Goal: Task Accomplishment & Management: Use online tool/utility

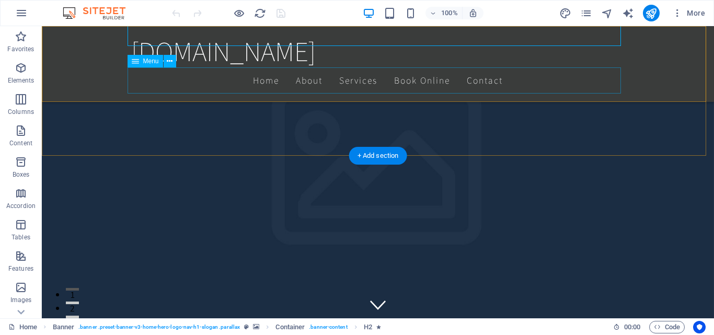
scroll to position [157, 0]
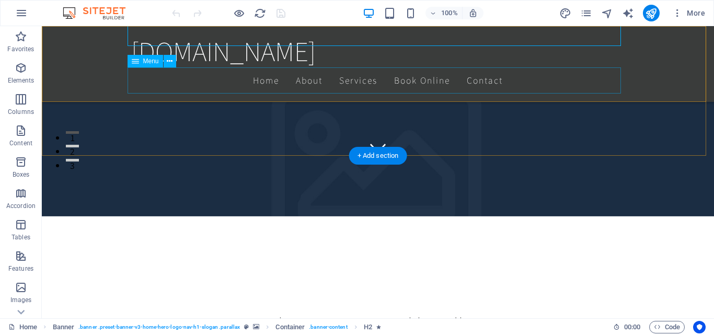
click at [260, 83] on nav "Home About Services Book Online Contact" at bounding box center [378, 80] width 494 height 26
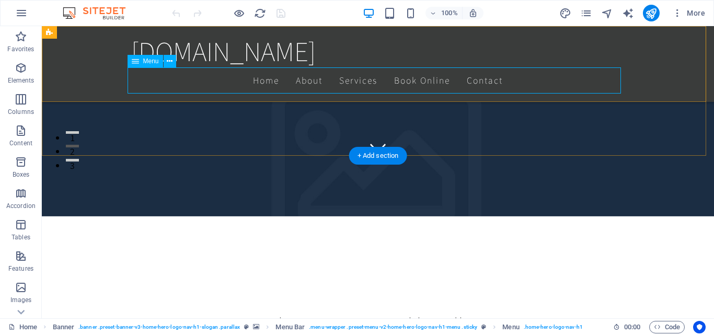
click at [250, 84] on nav "Home About Services Book Online Contact" at bounding box center [378, 80] width 494 height 26
click at [257, 81] on nav "Home About Services Book Online Contact" at bounding box center [378, 80] width 494 height 26
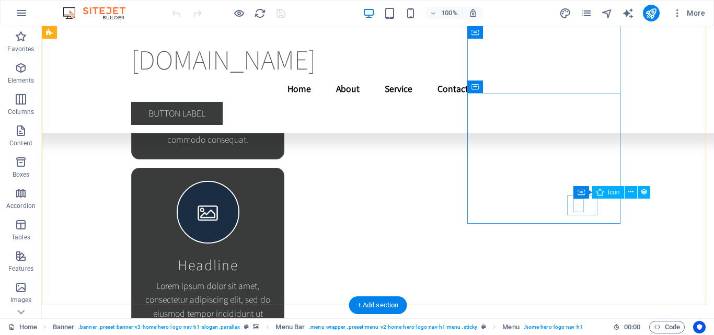
scroll to position [15880, 0]
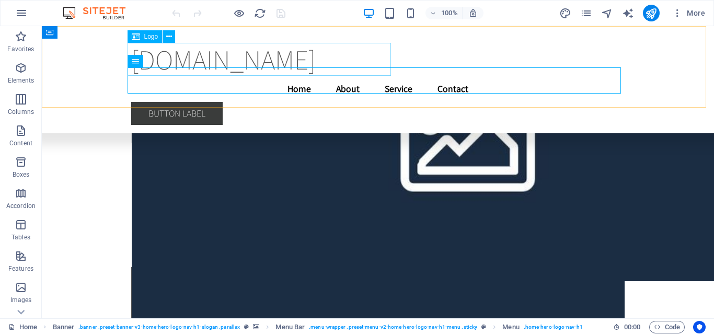
click at [225, 58] on div "[DOMAIN_NAME]" at bounding box center [378, 59] width 494 height 33
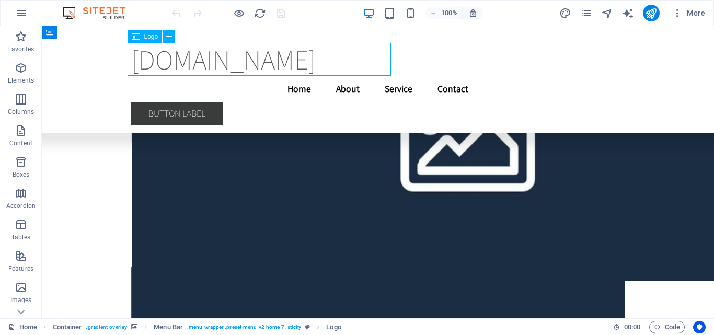
click at [322, 62] on div "[DOMAIN_NAME]" at bounding box center [378, 59] width 494 height 33
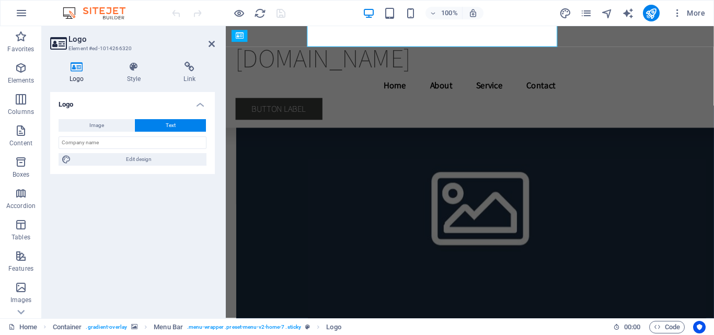
scroll to position [15908, 0]
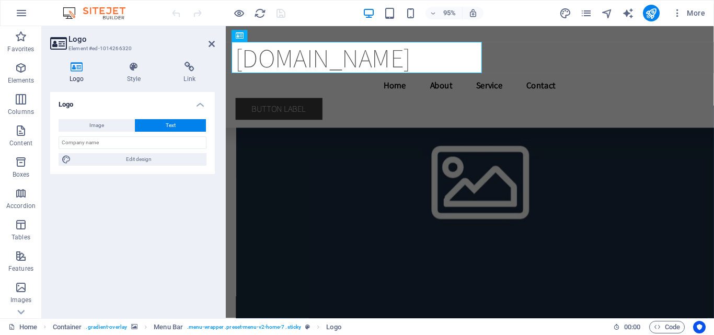
drag, startPoint x: 383, startPoint y: 86, endPoint x: 271, endPoint y: 52, distance: 117.6
click at [271, 52] on div "[DOMAIN_NAME]" at bounding box center [483, 59] width 494 height 33
click at [335, 55] on div "[DOMAIN_NAME]" at bounding box center [483, 59] width 494 height 33
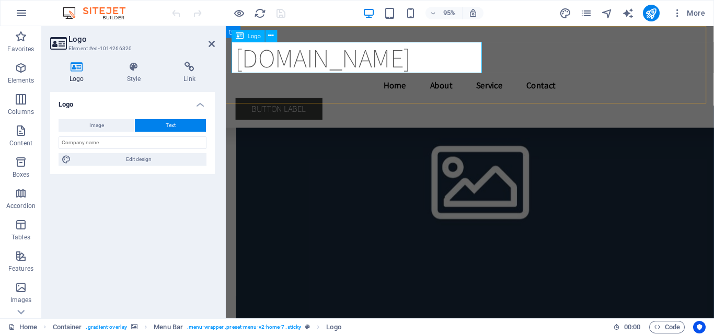
click at [335, 55] on div "[DOMAIN_NAME]" at bounding box center [483, 59] width 494 height 33
click at [119, 147] on input "text" at bounding box center [133, 142] width 148 height 13
type input "MK International"
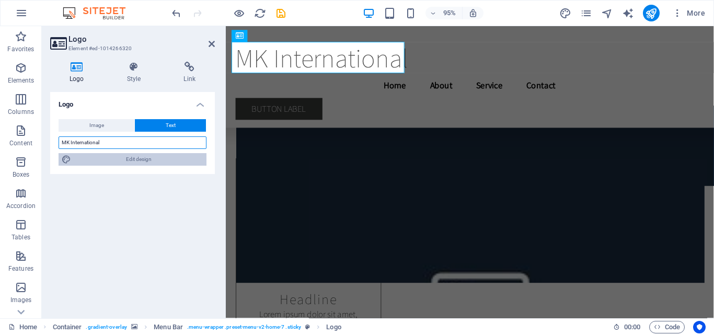
scroll to position [15796, 0]
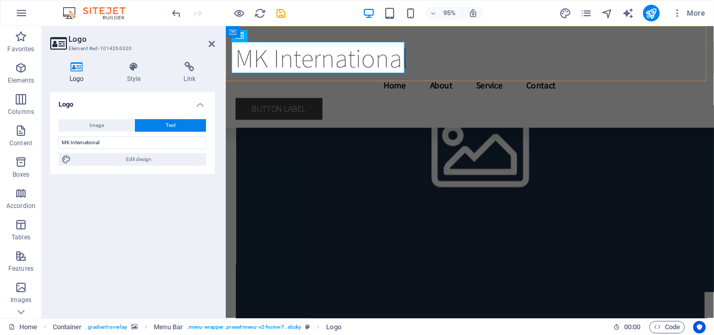
click at [472, 81] on div "MK International Menu Home About Service Contact Button label" at bounding box center [483, 79] width 514 height 107
click at [394, 43] on div "MK International" at bounding box center [483, 59] width 494 height 33
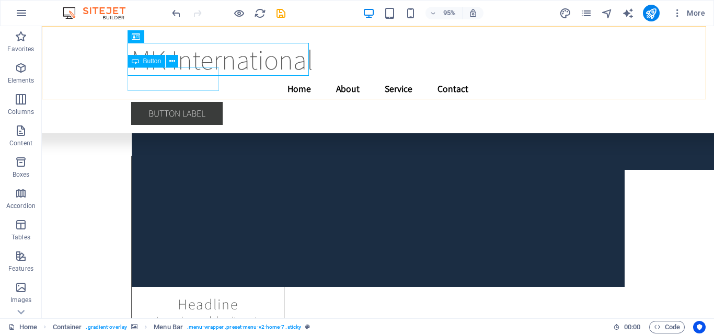
scroll to position [15822, 0]
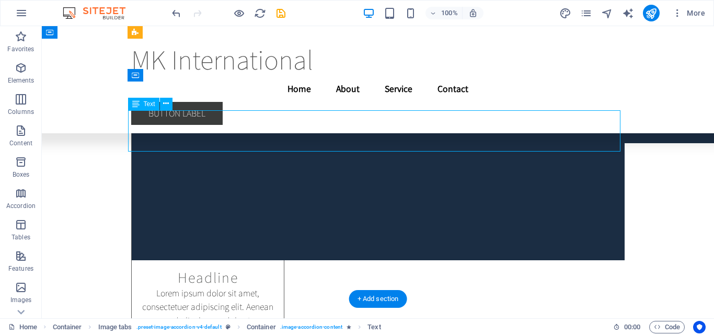
click at [143, 105] on div "H2 Banner Banner Container Menu Bar Menu Bar Logo Spacer Container Text on back…" at bounding box center [378, 172] width 673 height 292
click at [135, 116] on div "H2 Banner Banner Container Menu Bar Menu Bar Logo Spacer Container Text on back…" at bounding box center [378, 172] width 673 height 292
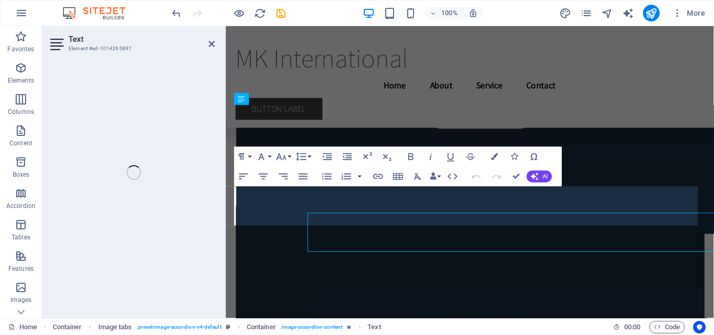
scroll to position [15796, 0]
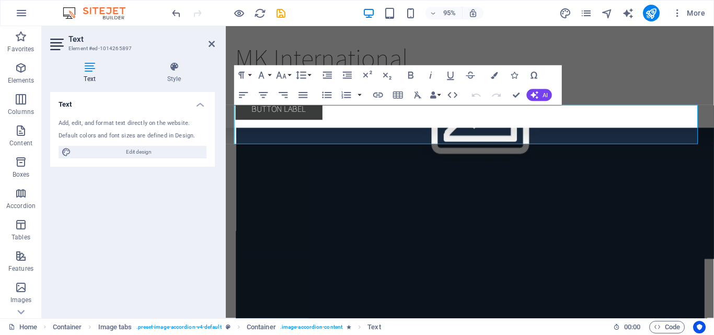
click at [119, 127] on div "Add, edit, and format text directly on the website." at bounding box center [133, 123] width 148 height 9
click at [146, 155] on span "Edit design" at bounding box center [138, 152] width 129 height 13
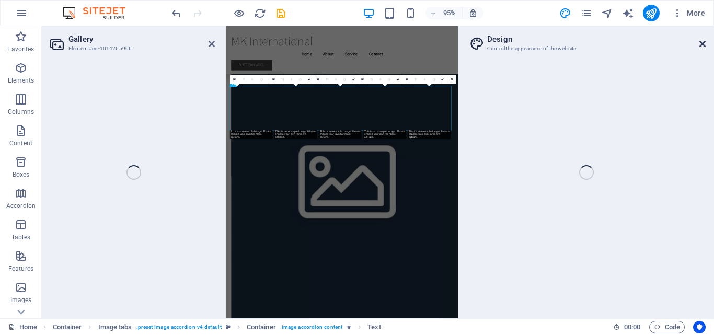
select select "rem"
select select "200"
select select "px"
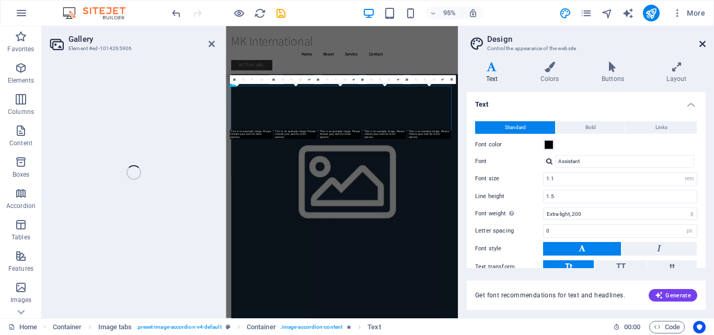
click at [703, 45] on icon at bounding box center [703, 44] width 6 height 8
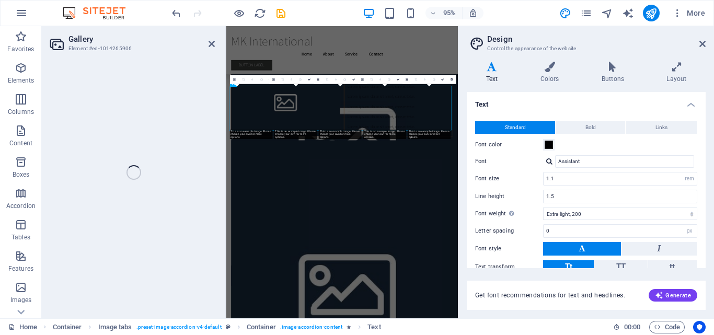
select select "4"
select select "px"
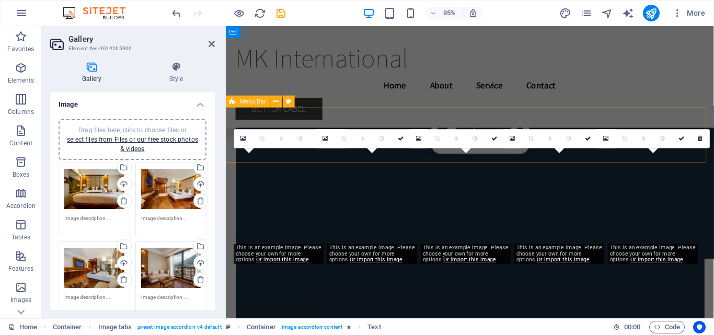
click at [714, 44] on div "MK International Menu Home About Service Contact Button label" at bounding box center [483, 79] width 514 height 107
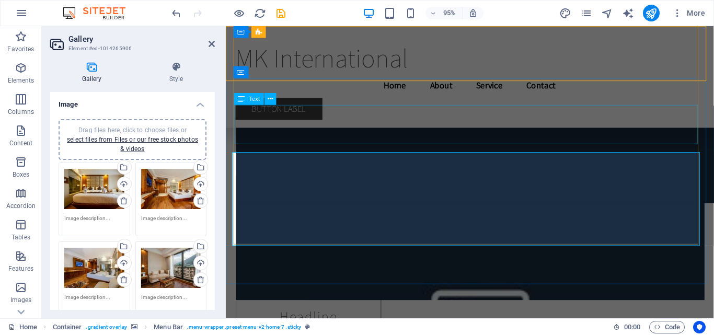
click at [458, 97] on div "[DOMAIN_NAME] Menu Home About Service Contact Button label" at bounding box center [483, 75] width 514 height 99
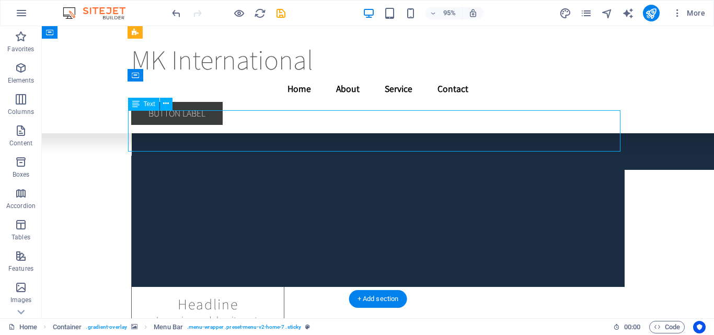
scroll to position [15822, 0]
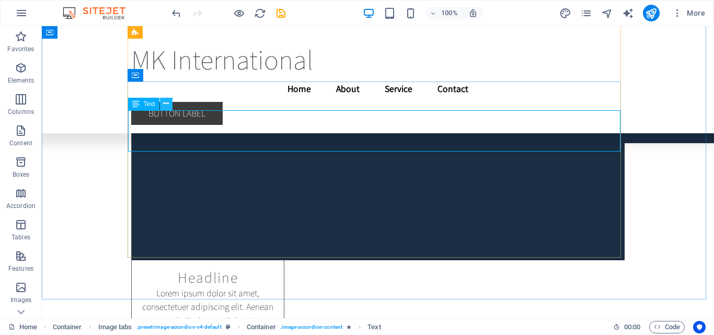
click at [166, 105] on icon at bounding box center [166, 103] width 6 height 11
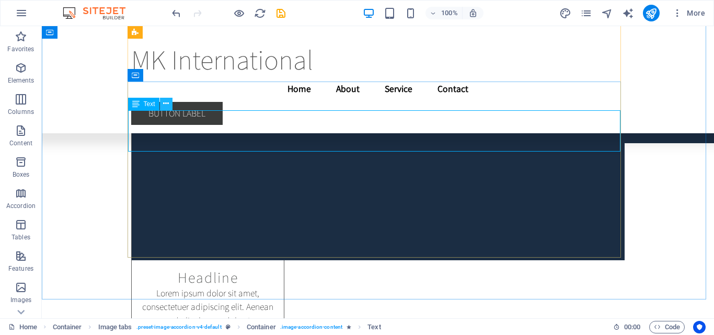
click at [169, 107] on icon at bounding box center [166, 103] width 6 height 11
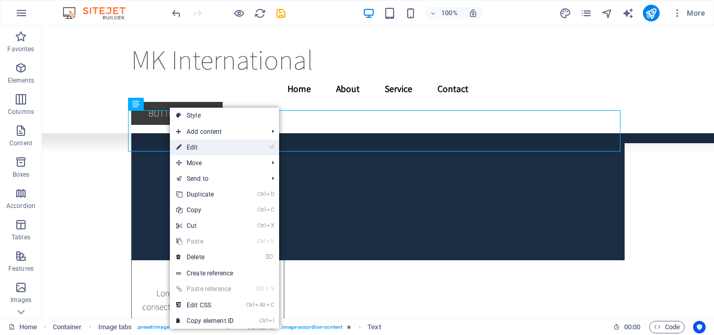
click at [198, 151] on link "⏎ Edit" at bounding box center [205, 148] width 70 height 16
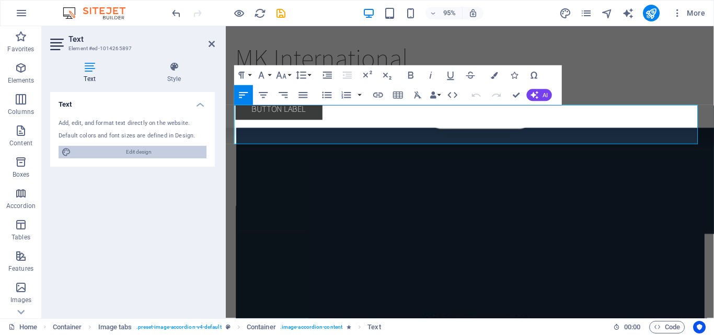
scroll to position [15796, 0]
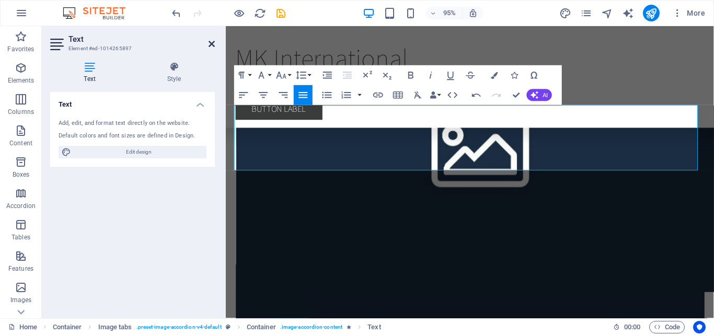
click at [212, 43] on icon at bounding box center [212, 44] width 6 height 8
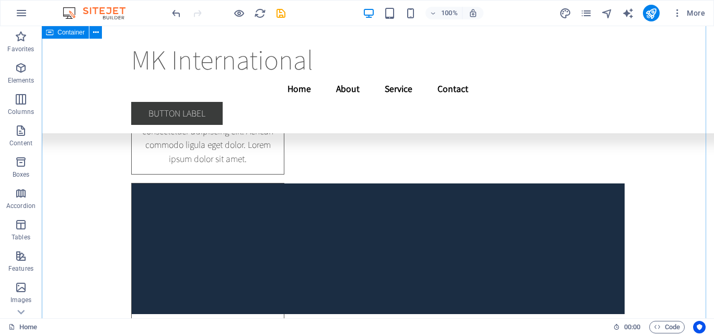
scroll to position [15187, 0]
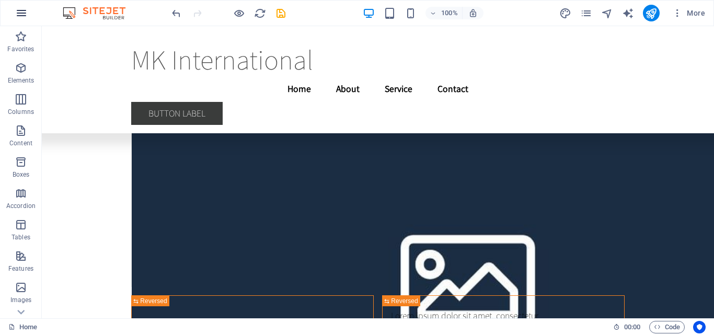
click at [27, 8] on icon "button" at bounding box center [21, 13] width 13 height 13
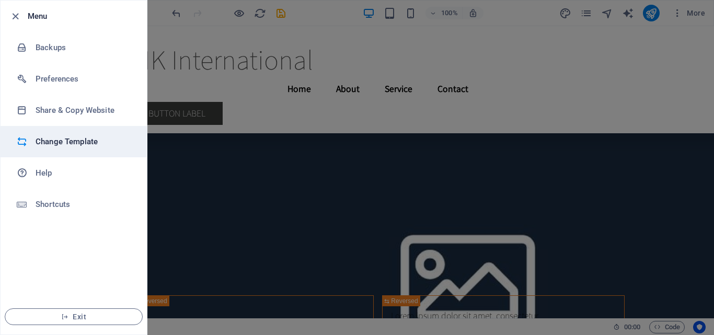
click at [90, 148] on li "Change Template" at bounding box center [74, 141] width 146 height 31
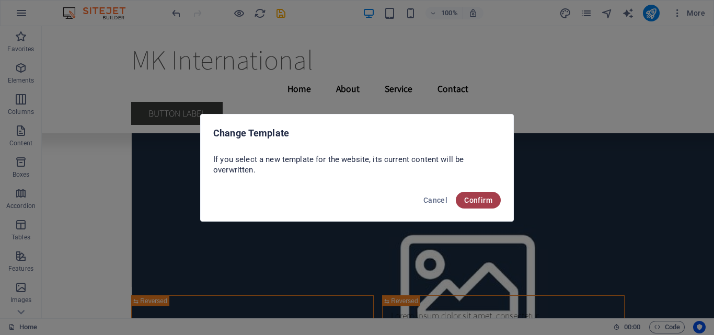
click at [484, 199] on span "Confirm" at bounding box center [478, 200] width 28 height 8
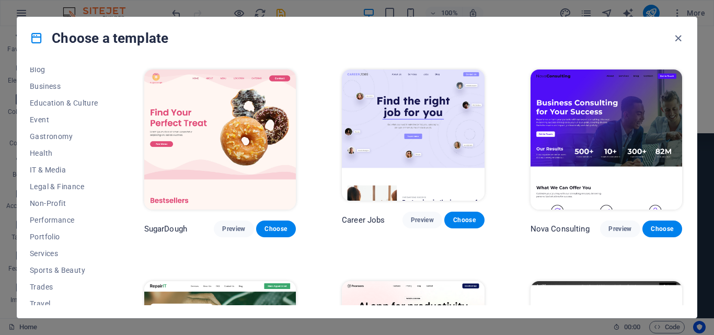
scroll to position [180, 0]
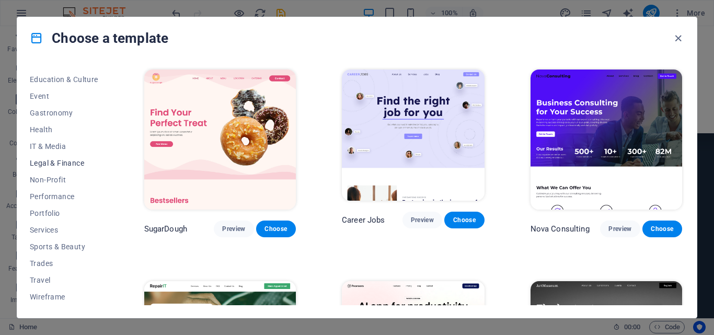
click at [74, 158] on button "Legal & Finance" at bounding box center [64, 163] width 69 height 17
